Goal: Information Seeking & Learning: Learn about a topic

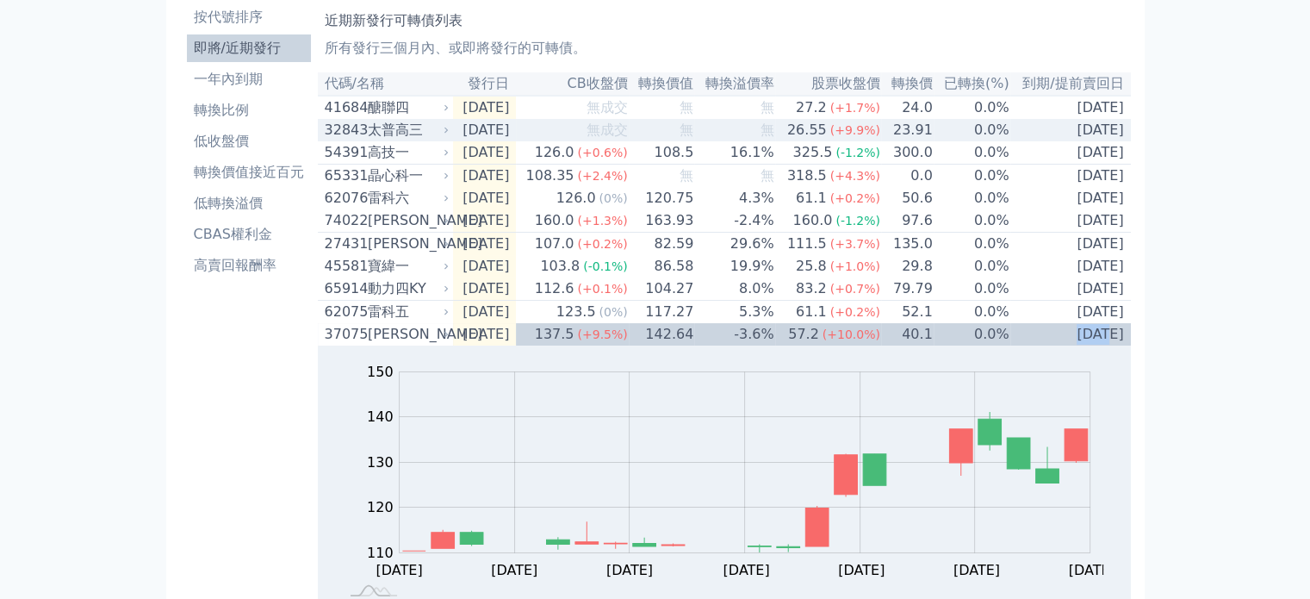
scroll to position [74, 0]
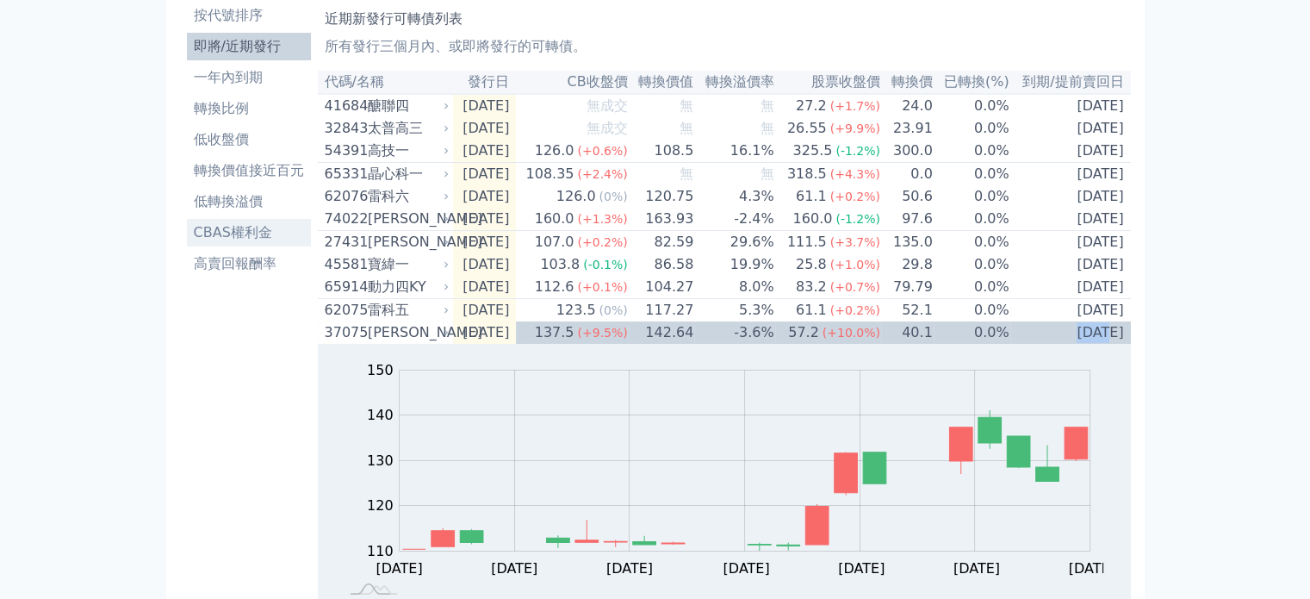
click at [206, 233] on li "CBAS權利金" at bounding box center [249, 232] width 124 height 21
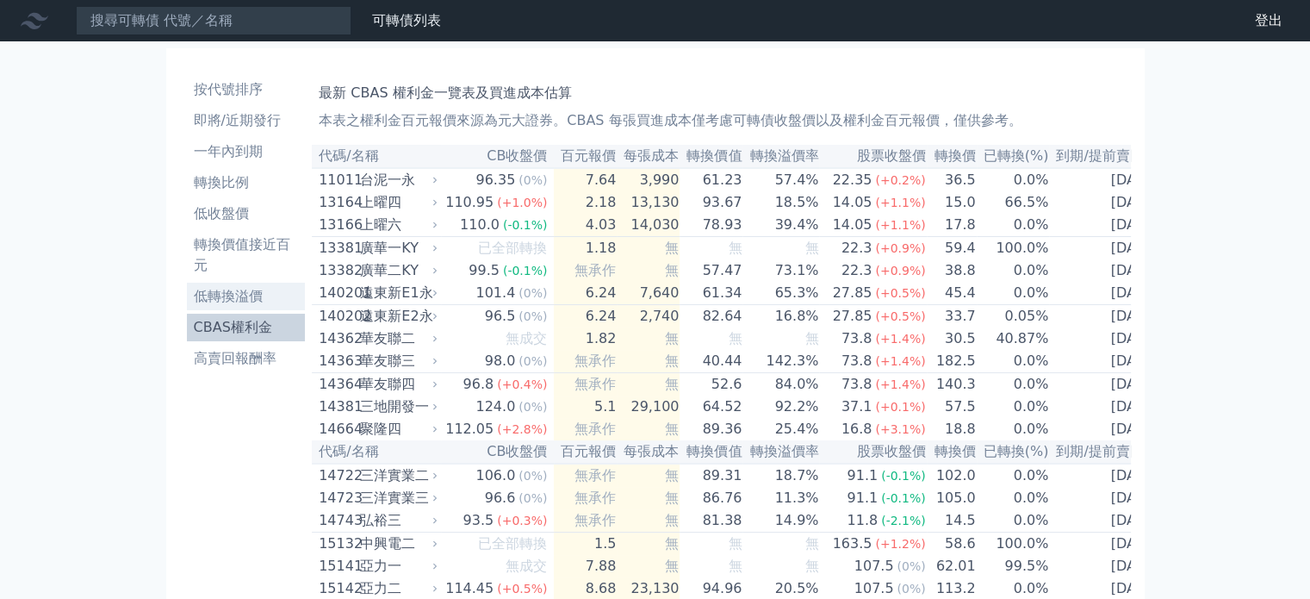
click at [236, 294] on li "低轉換溢價" at bounding box center [246, 296] width 119 height 21
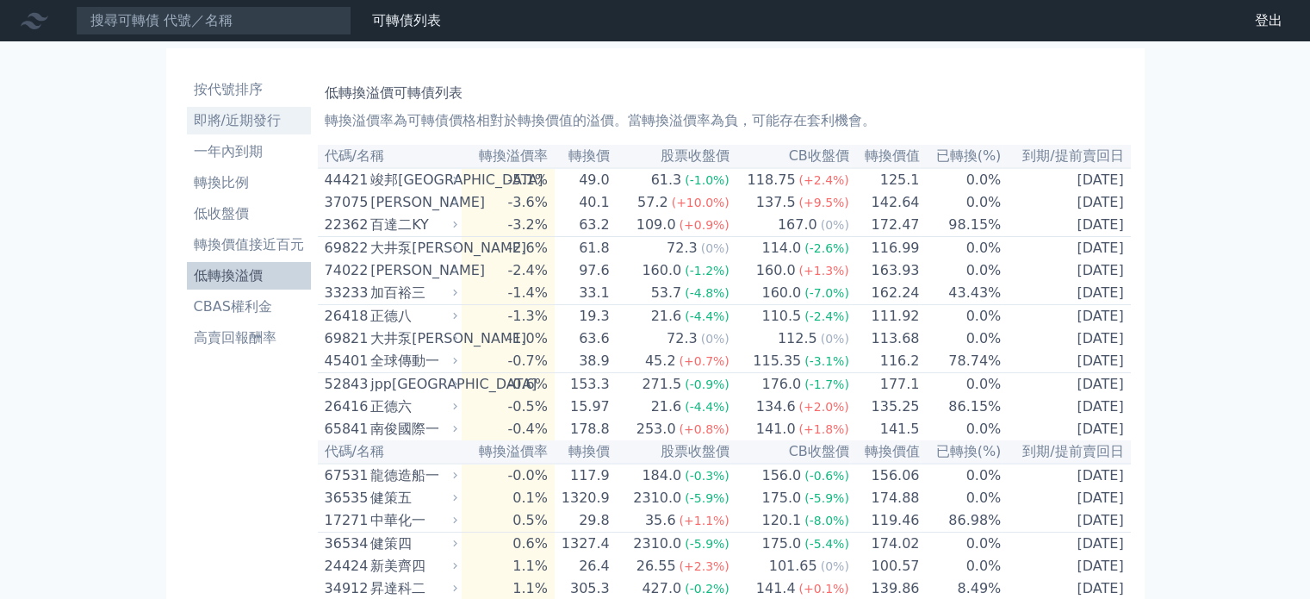
click at [238, 109] on link "即將/近期發行" at bounding box center [249, 121] width 124 height 28
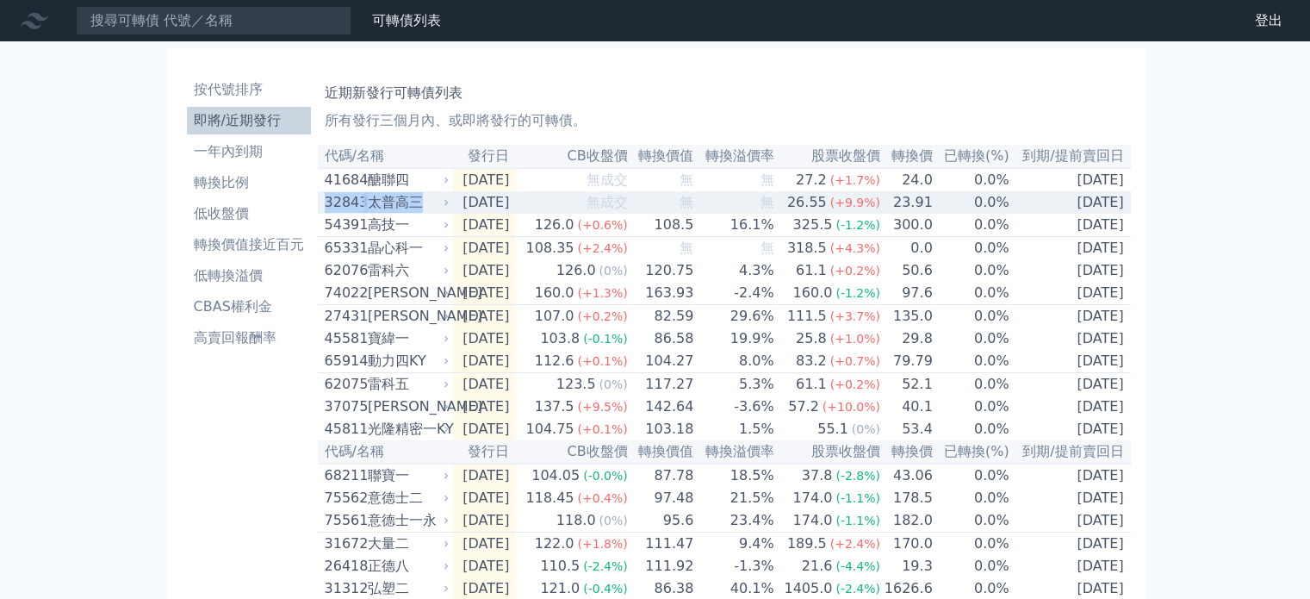
drag, startPoint x: 425, startPoint y: 213, endPoint x: 324, endPoint y: 206, distance: 101.9
click at [325, 206] on div "32843 太普高三" at bounding box center [383, 202] width 117 height 21
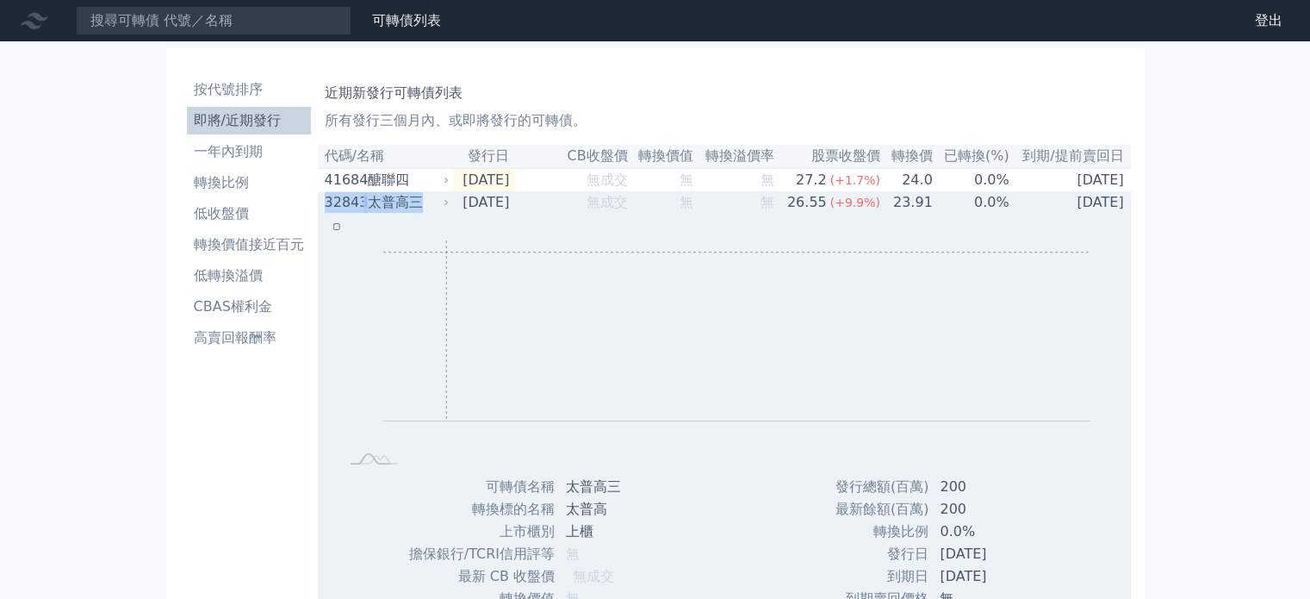
copy div "32843 太普高三"
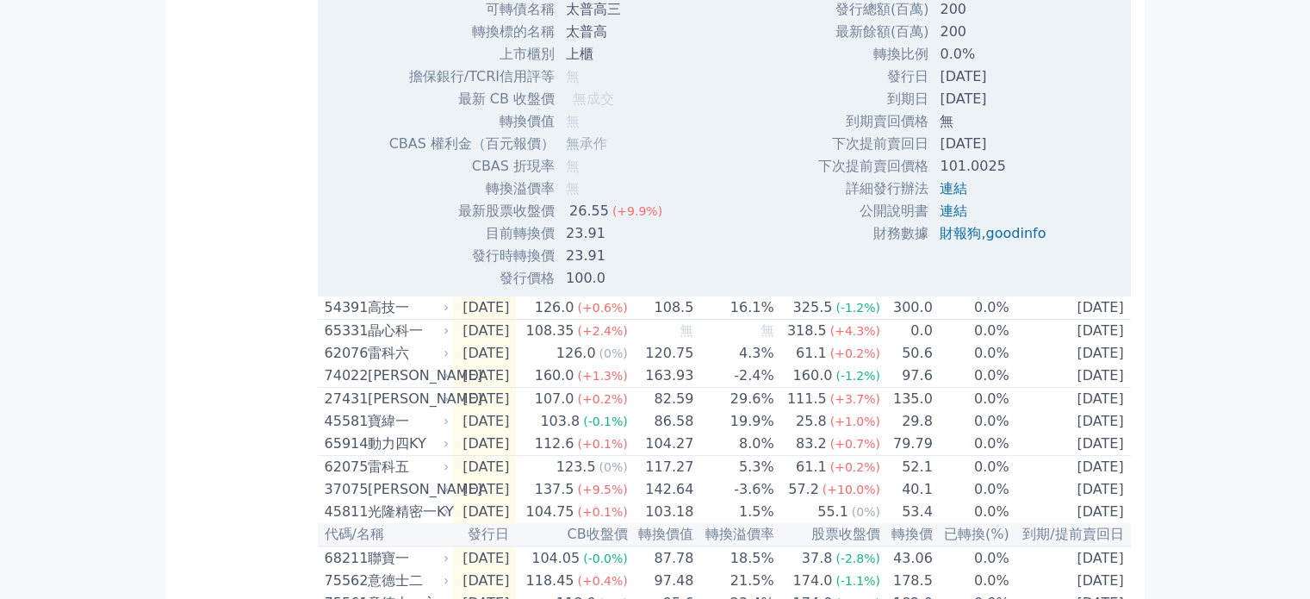
scroll to position [481, 0]
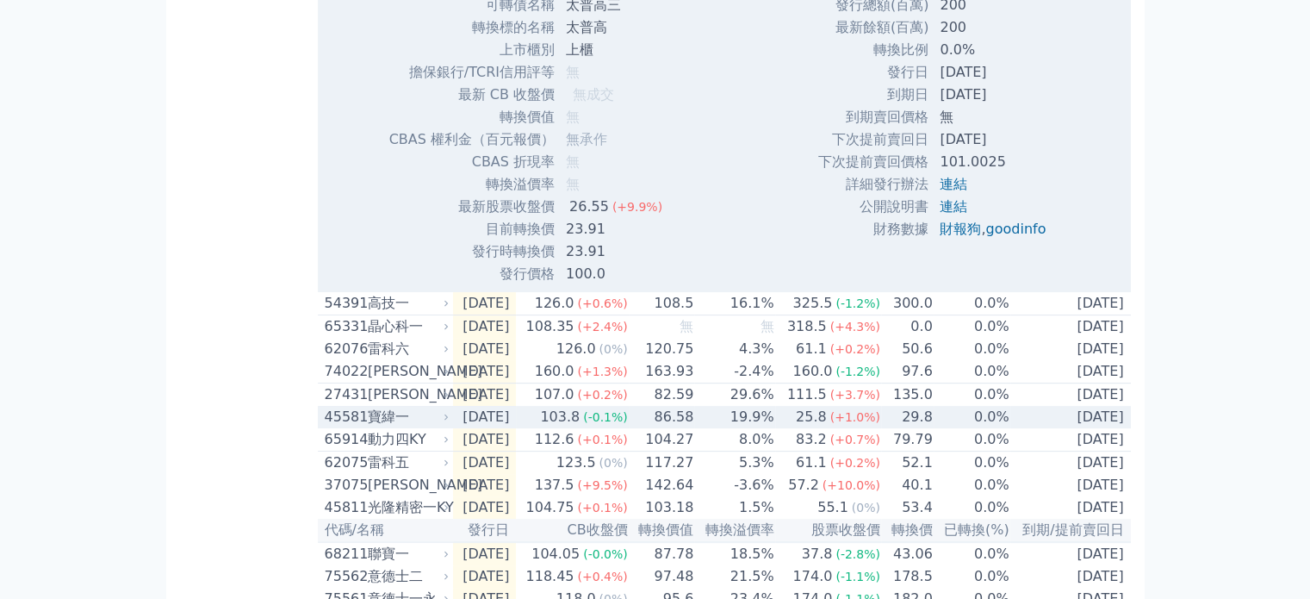
click at [517, 428] on td "[DATE]" at bounding box center [485, 417] width 64 height 22
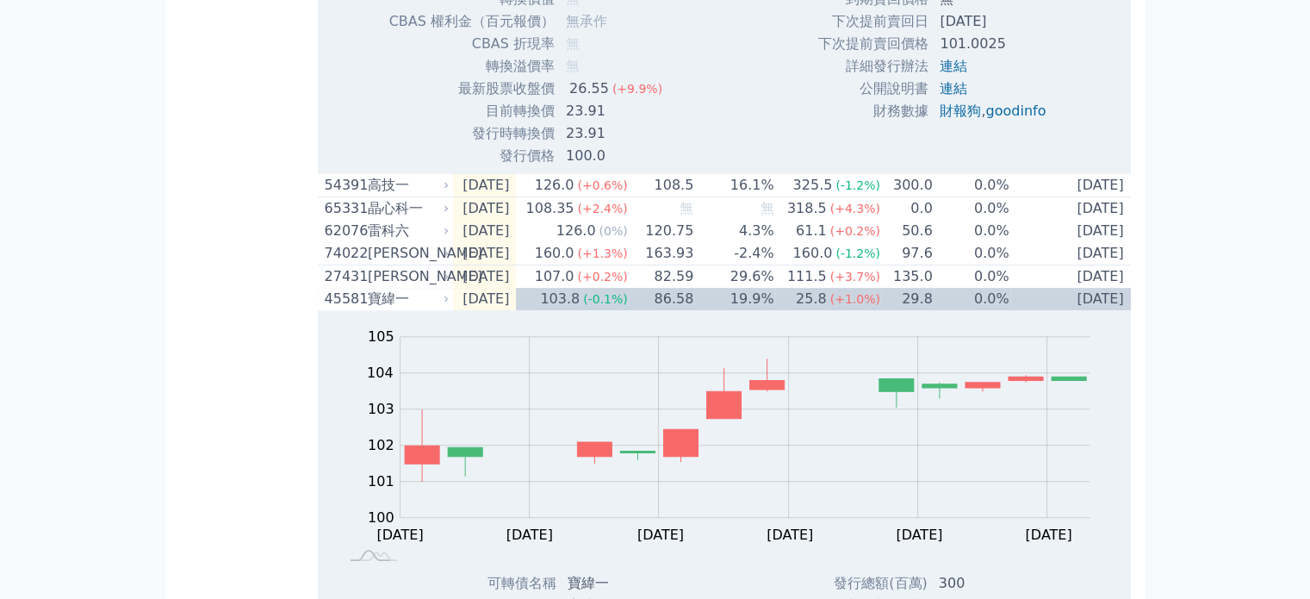
scroll to position [601, 0]
click at [234, 300] on div "按代號排序 即將/近期發行 一年內到期 轉換比例 低收盤價 轉換價值接近百元 低轉換溢價 CBAS權利金 高賣回報酬率" at bounding box center [249, 577] width 138 height 2219
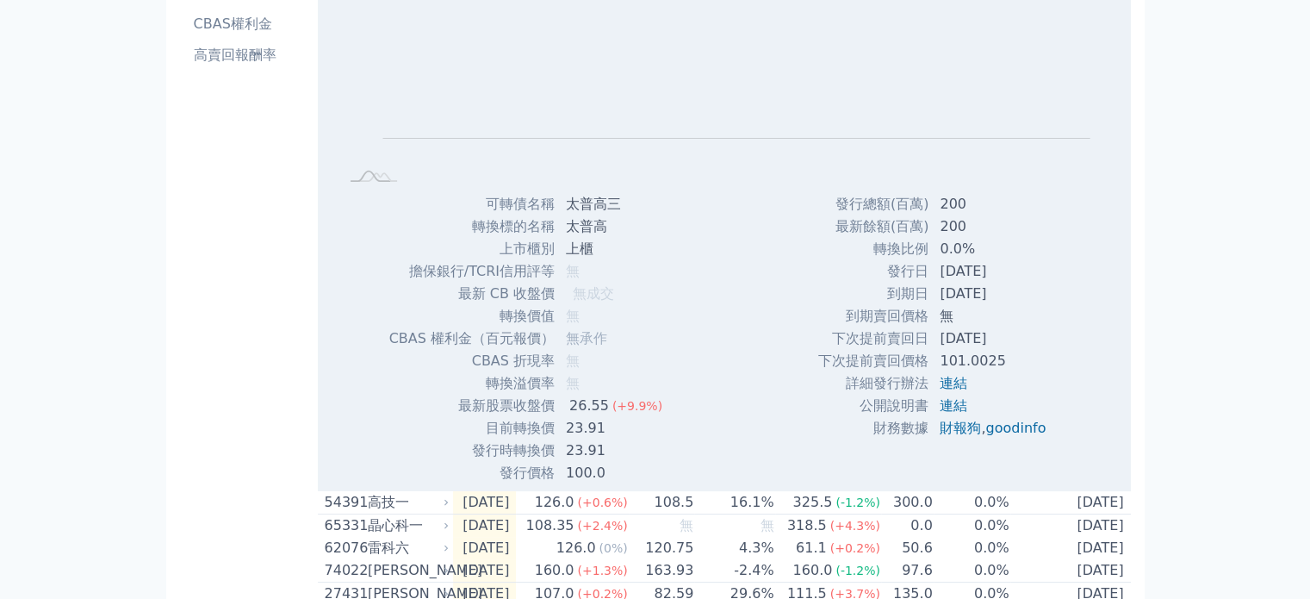
scroll to position [0, 0]
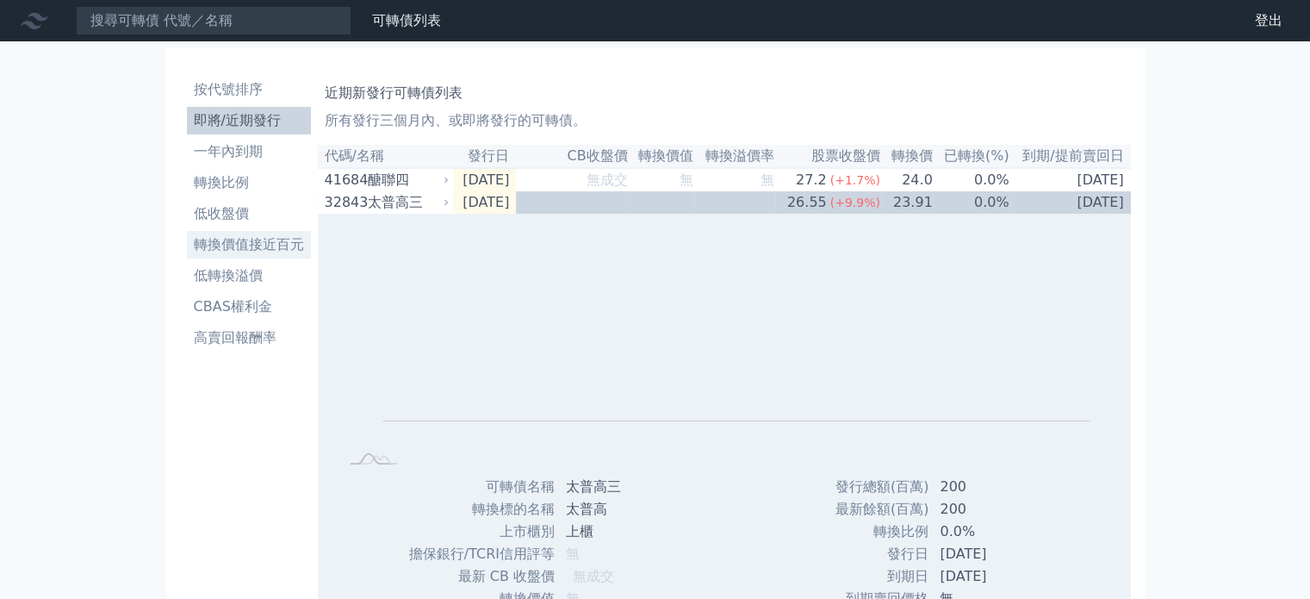
click at [255, 237] on li "轉換價值接近百元" at bounding box center [249, 244] width 124 height 21
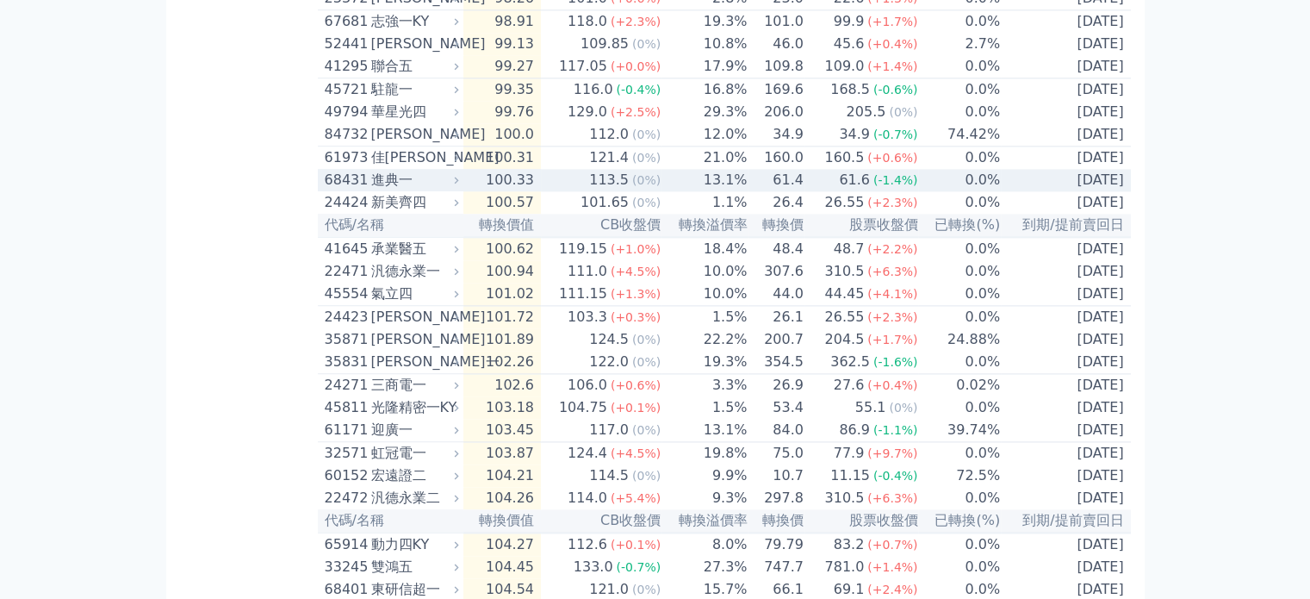
scroll to position [2296, 0]
